Goal: Transaction & Acquisition: Purchase product/service

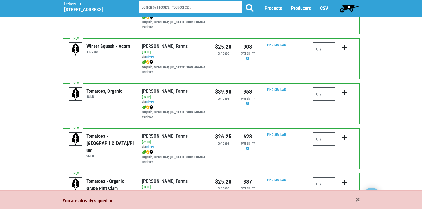
scroll to position [214, 0]
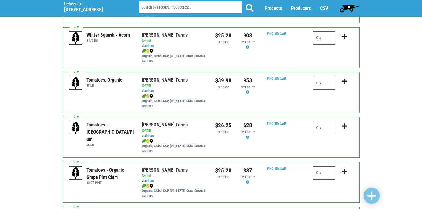
click at [316, 128] on input "number" at bounding box center [324, 127] width 23 height 13
type input "1"
click at [345, 126] on icon "submit" at bounding box center [344, 126] width 5 height 6
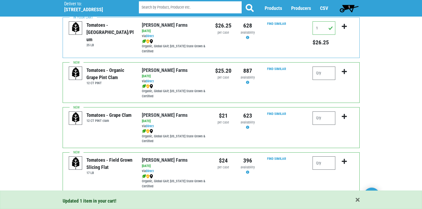
scroll to position [321, 0]
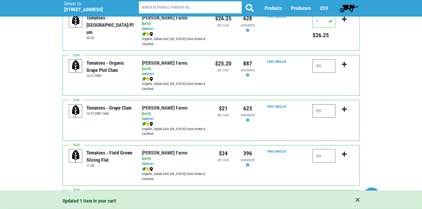
click at [322, 115] on input "number" at bounding box center [324, 110] width 23 height 13
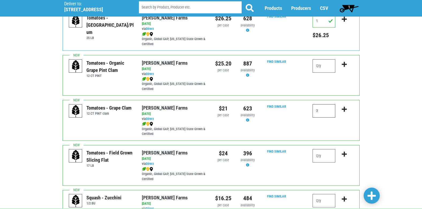
type input "3"
click at [344, 110] on icon "submit" at bounding box center [344, 110] width 5 height 6
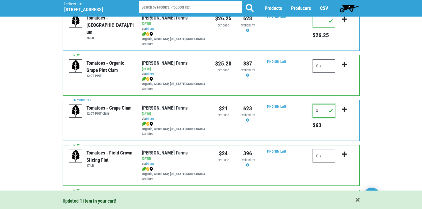
click at [319, 110] on input "3" at bounding box center [324, 110] width 23 height 13
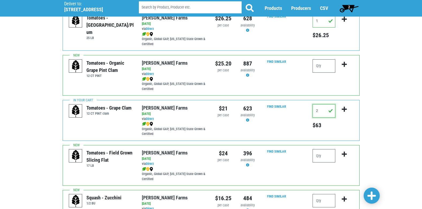
type input "2"
click at [342, 109] on icon "submit" at bounding box center [344, 110] width 5 height 6
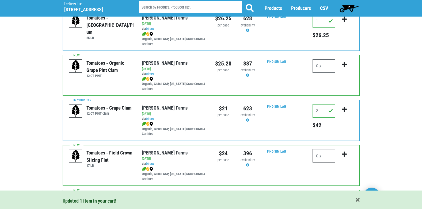
click at [321, 153] on input "number" at bounding box center [324, 155] width 23 height 13
type input "3"
click at [346, 155] on icon "submit" at bounding box center [344, 154] width 5 height 6
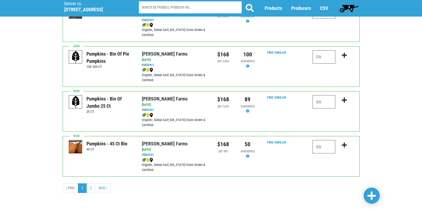
scroll to position [782, 0]
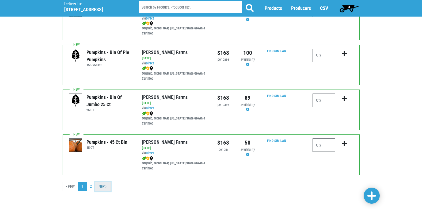
click at [103, 187] on link "Next ›" at bounding box center [103, 187] width 16 height 10
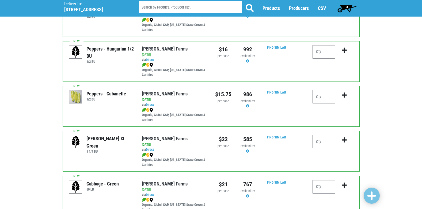
scroll to position [214, 0]
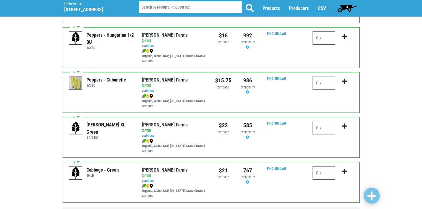
click at [320, 126] on input "number" at bounding box center [324, 127] width 23 height 13
type input "1"
click at [344, 125] on icon "submit" at bounding box center [344, 126] width 5 height 6
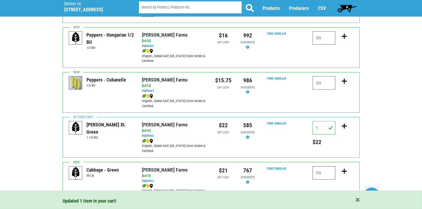
click at [329, 175] on input "number" at bounding box center [324, 172] width 23 height 13
type input "1"
click at [344, 171] on icon "submit" at bounding box center [344, 172] width 5 height 6
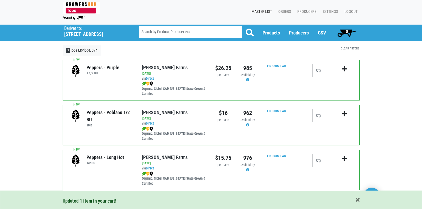
scroll to position [0, 0]
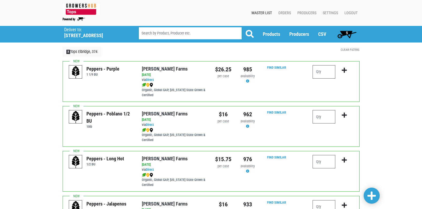
click at [346, 33] on span "5" at bounding box center [347, 34] width 24 height 11
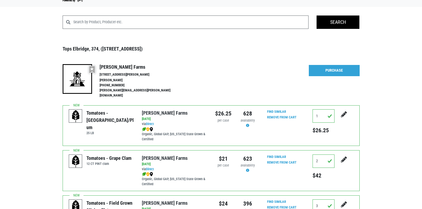
scroll to position [18, 0]
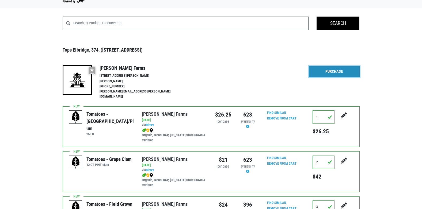
click at [321, 72] on link "Purchase" at bounding box center [334, 71] width 51 height 11
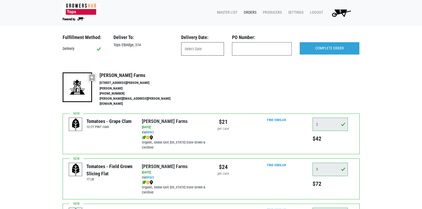
click at [208, 47] on input "text" at bounding box center [202, 48] width 43 height 13
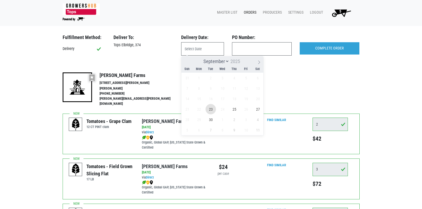
click at [212, 112] on span "23" at bounding box center [211, 109] width 10 height 10
type input "[DATE]"
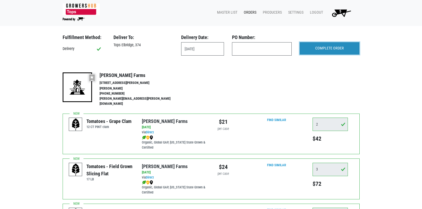
click at [313, 50] on input "COMPLETE ORDER" at bounding box center [330, 48] width 60 height 12
